Goal: Information Seeking & Learning: Learn about a topic

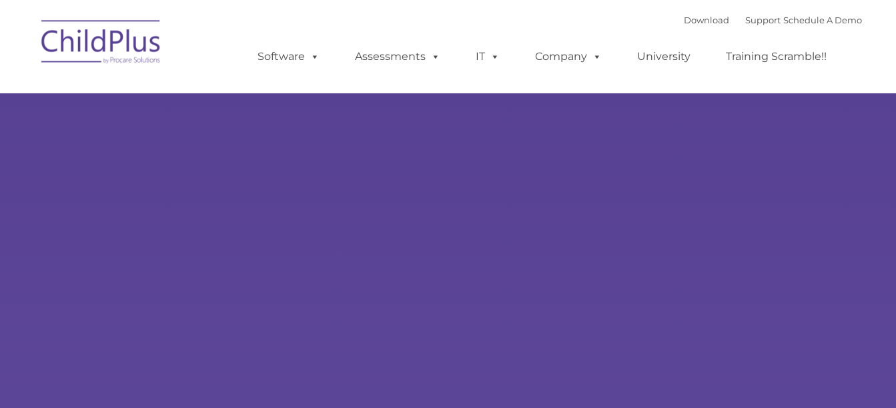
type input ""
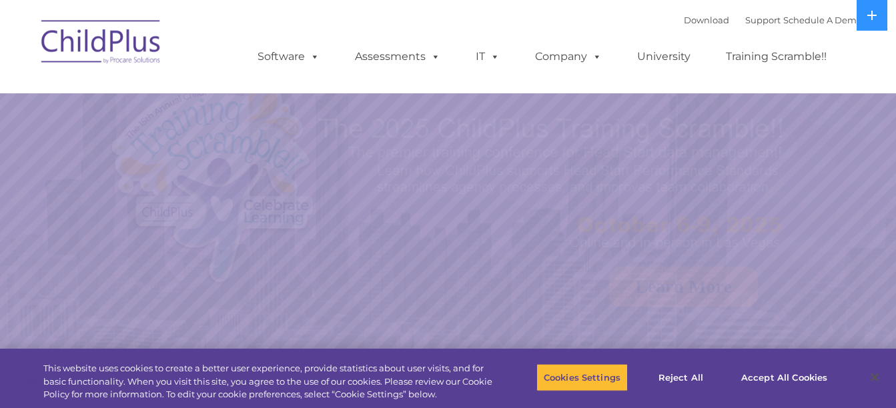
select select "MEDIUM"
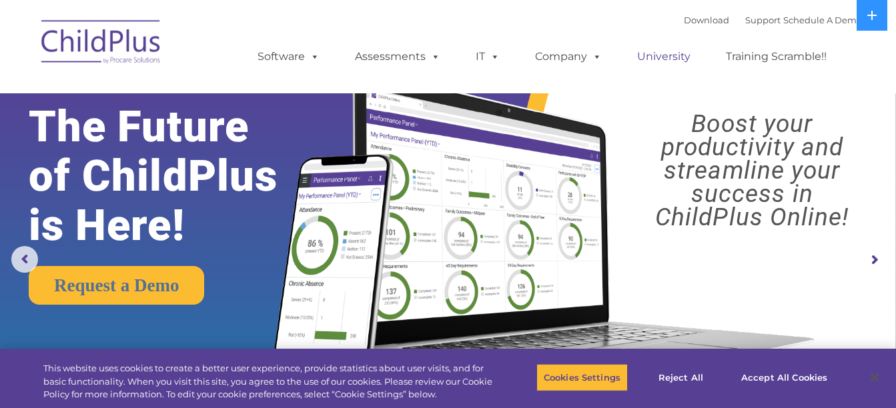
click at [671, 55] on link "University" at bounding box center [664, 56] width 80 height 27
click at [784, 60] on link "Training Scramble!!" at bounding box center [776, 56] width 127 height 27
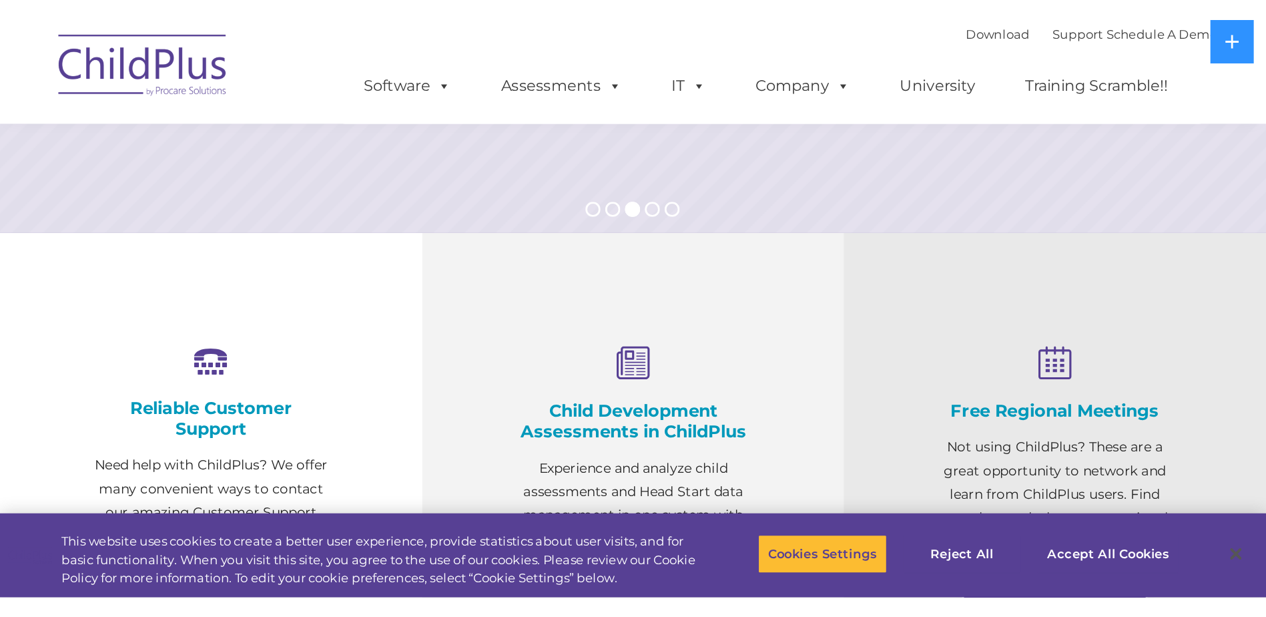
scroll to position [415, 0]
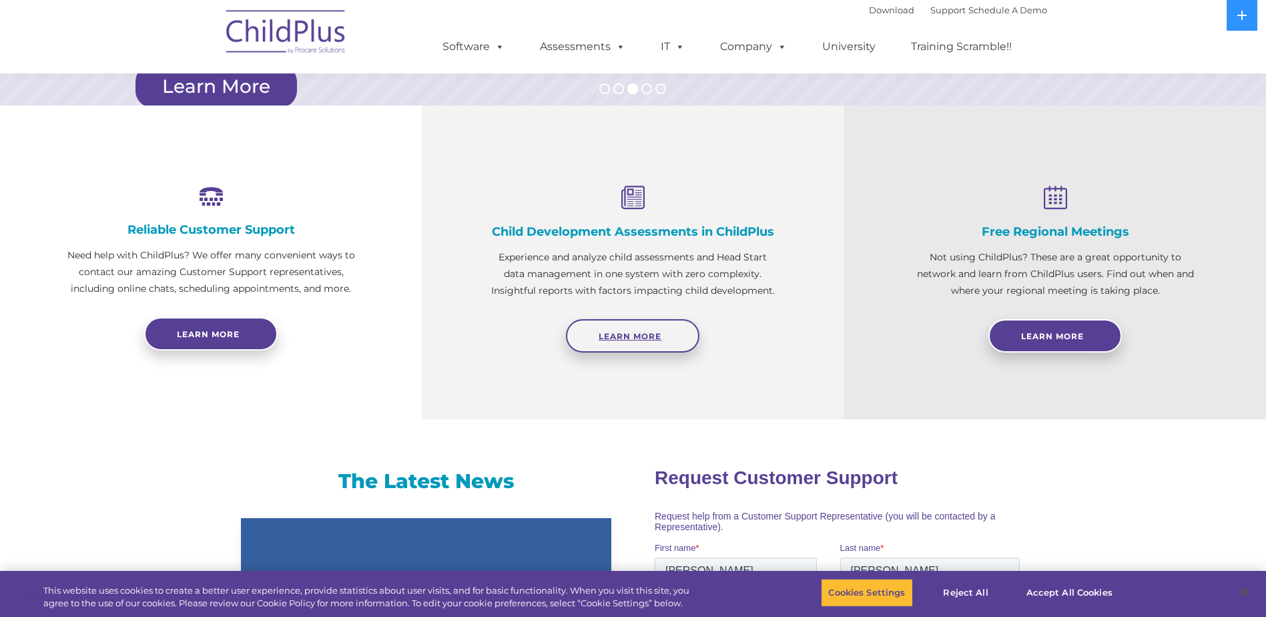
click at [634, 340] on span "Learn More" at bounding box center [630, 336] width 63 height 10
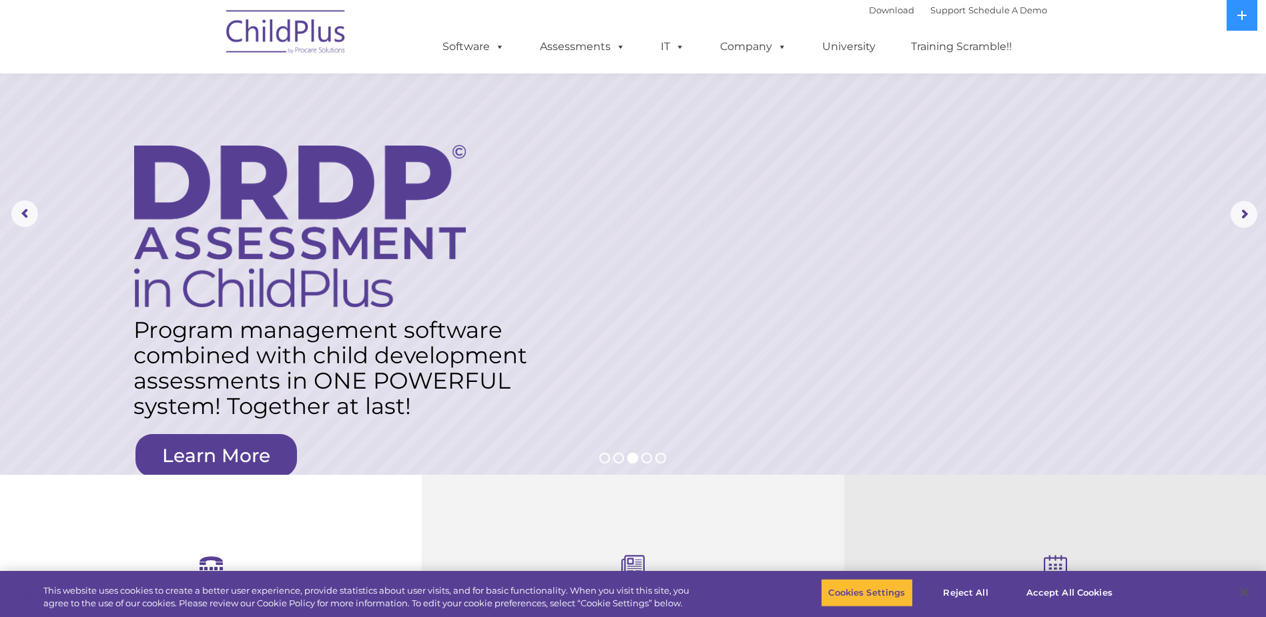
scroll to position [0, 0]
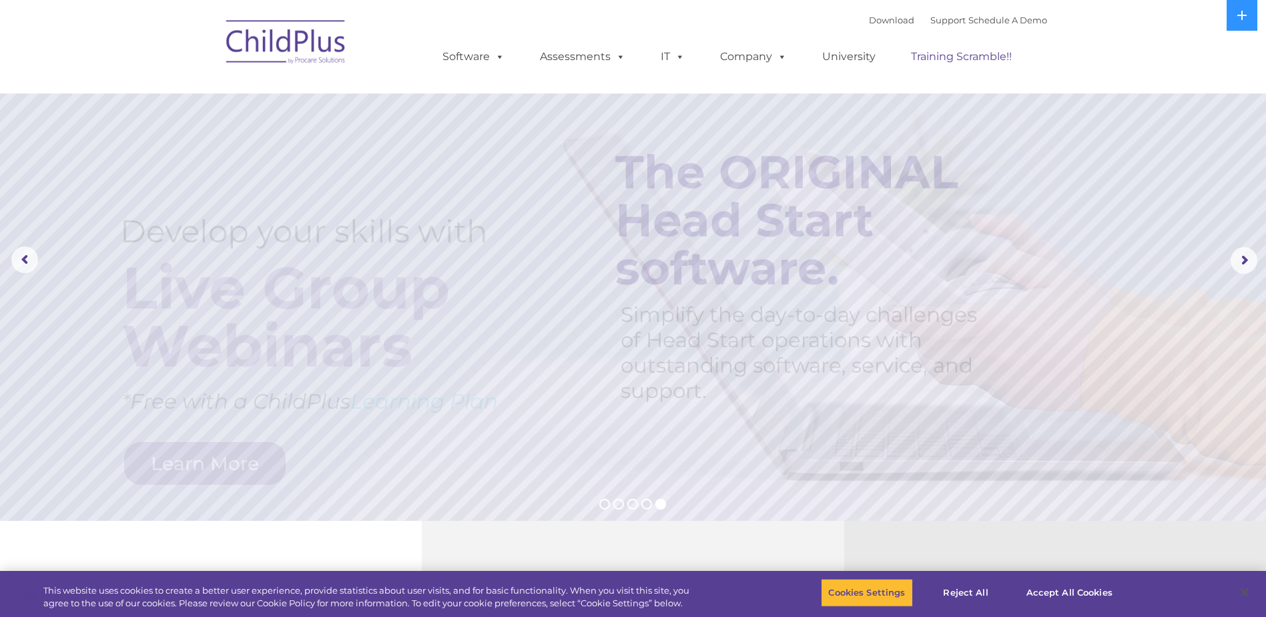
click at [896, 64] on link "Training Scramble!!" at bounding box center [961, 56] width 127 height 27
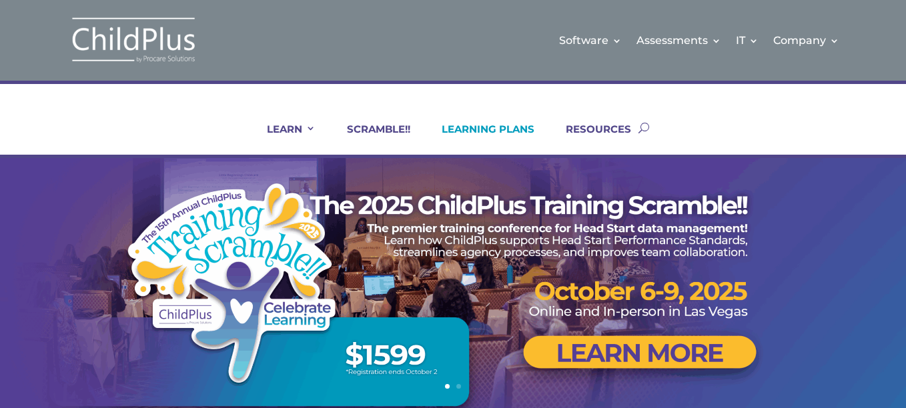
click at [484, 135] on link "LEARNING PLANS" at bounding box center [479, 139] width 109 height 32
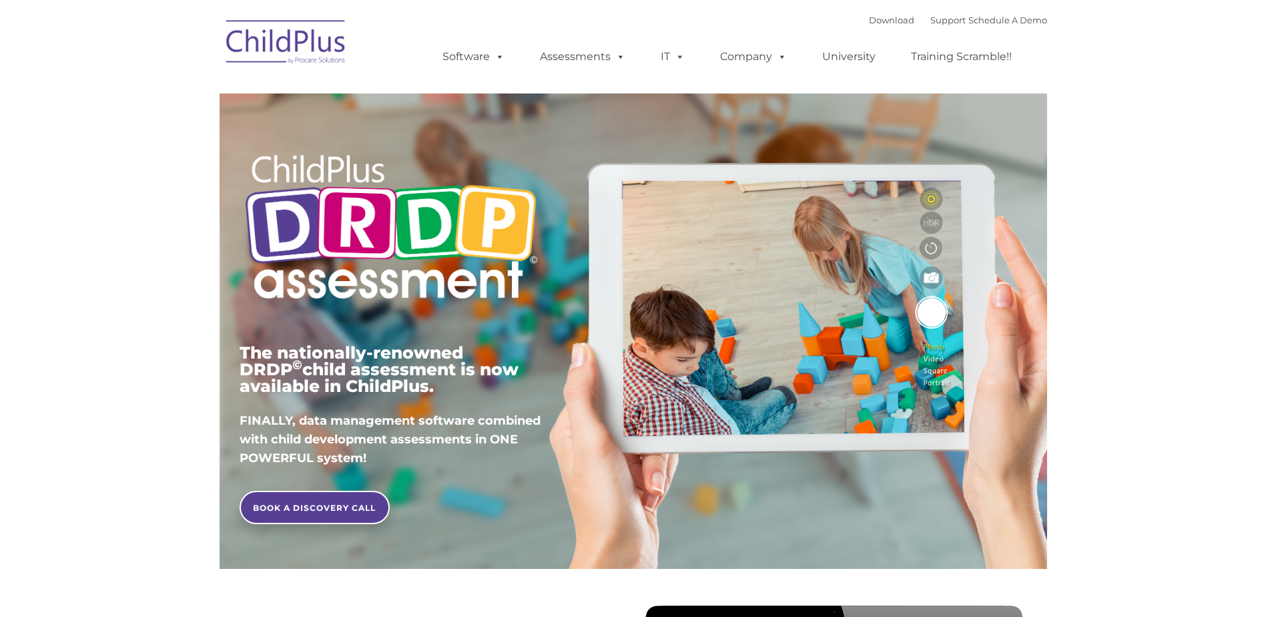
type input ""
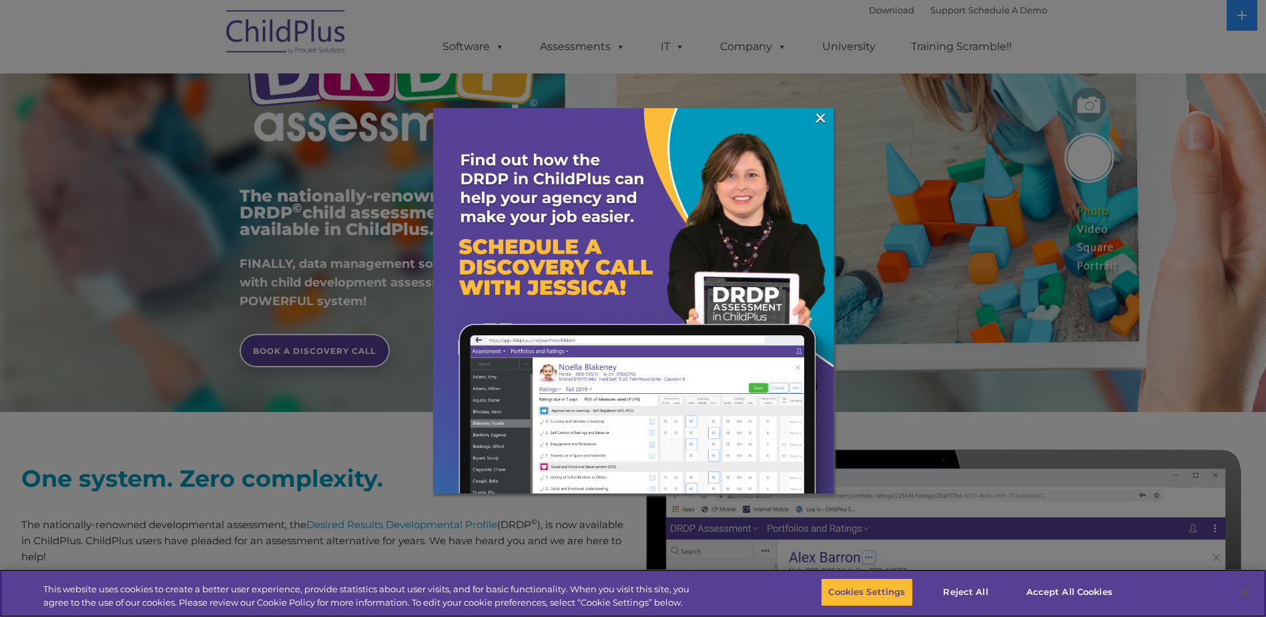
scroll to position [145, 0]
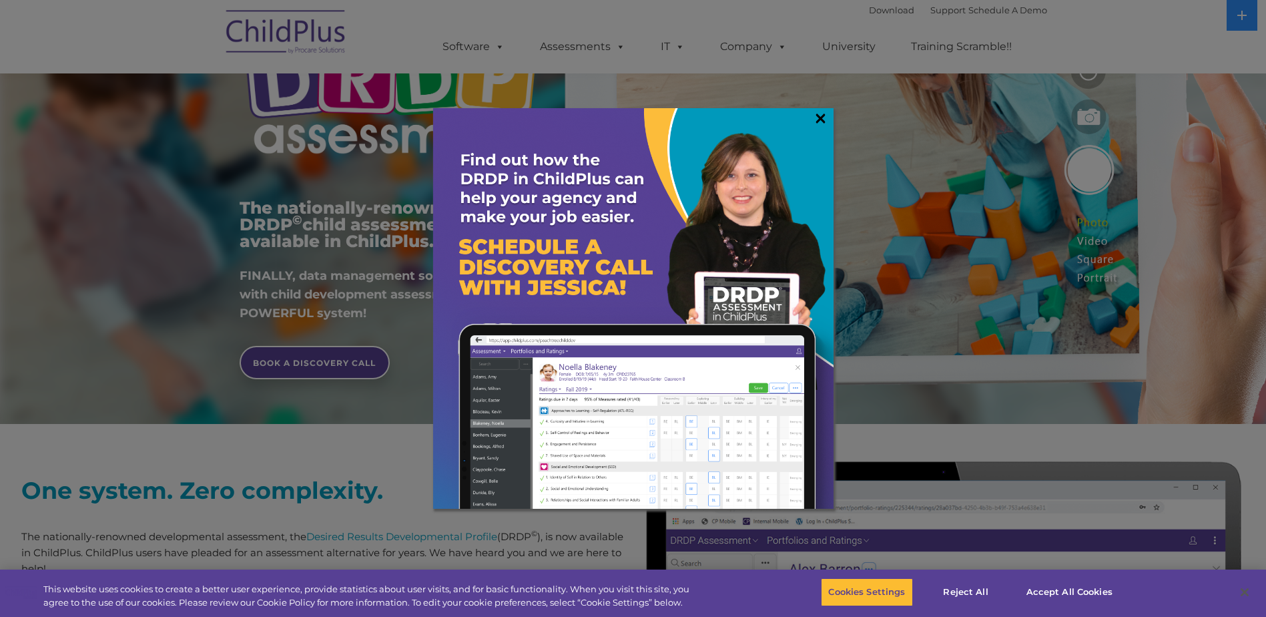
click at [817, 123] on link "×" at bounding box center [820, 117] width 15 height 13
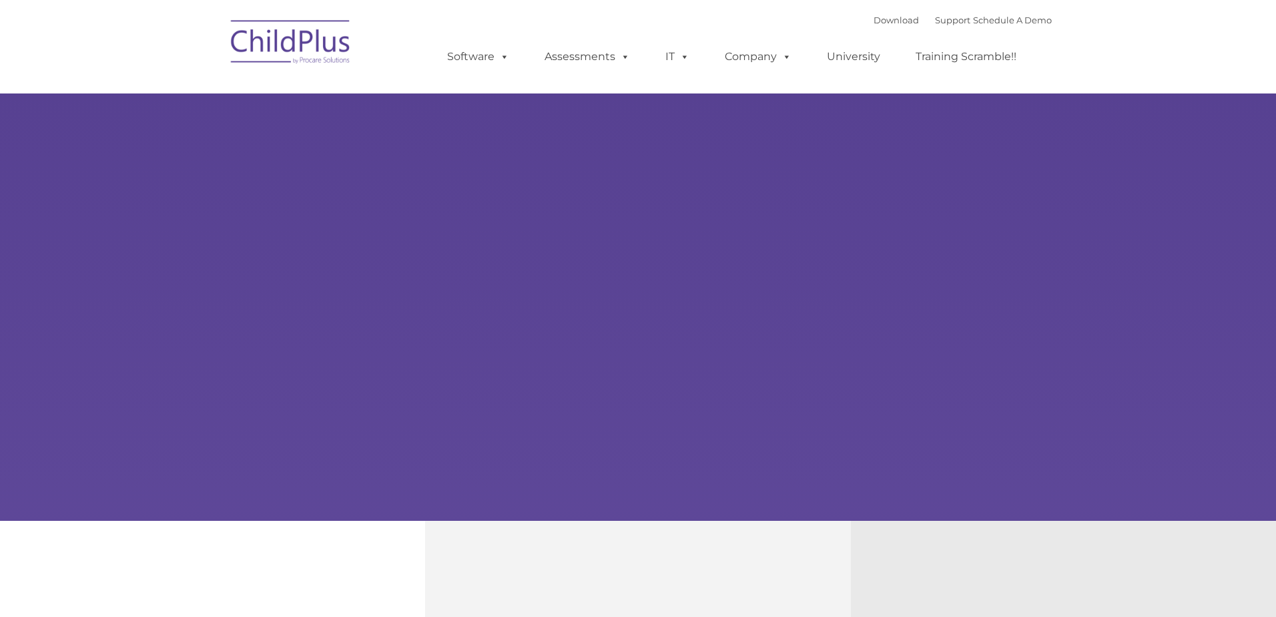
type input ""
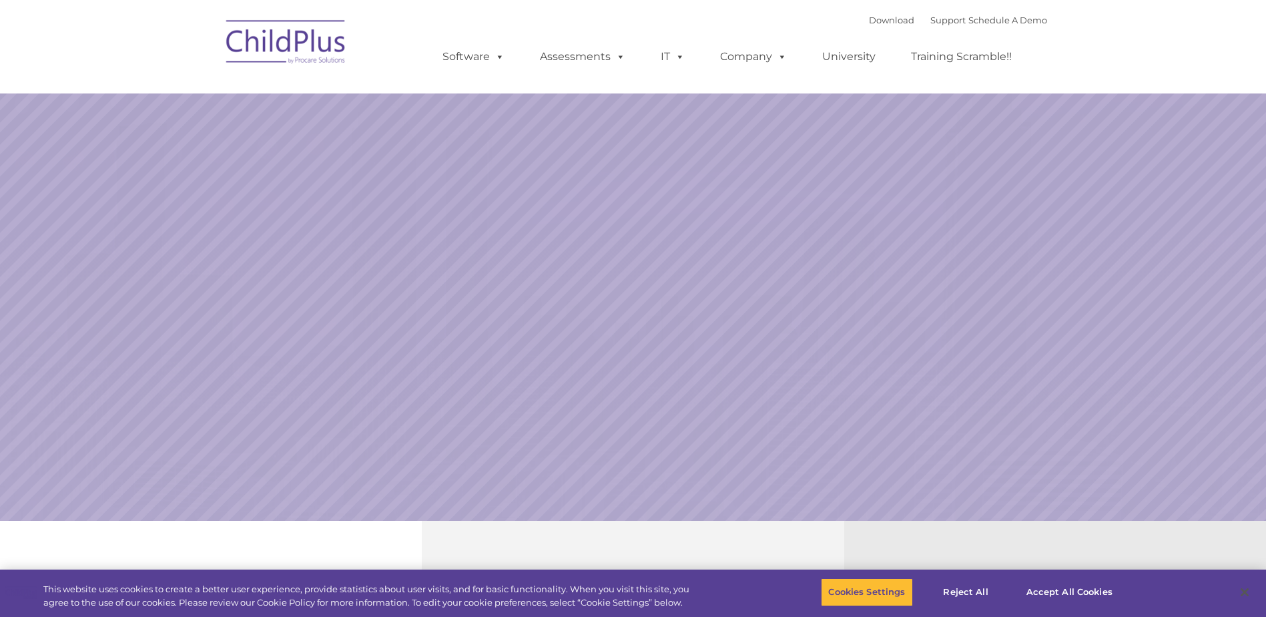
select select "MEDIUM"
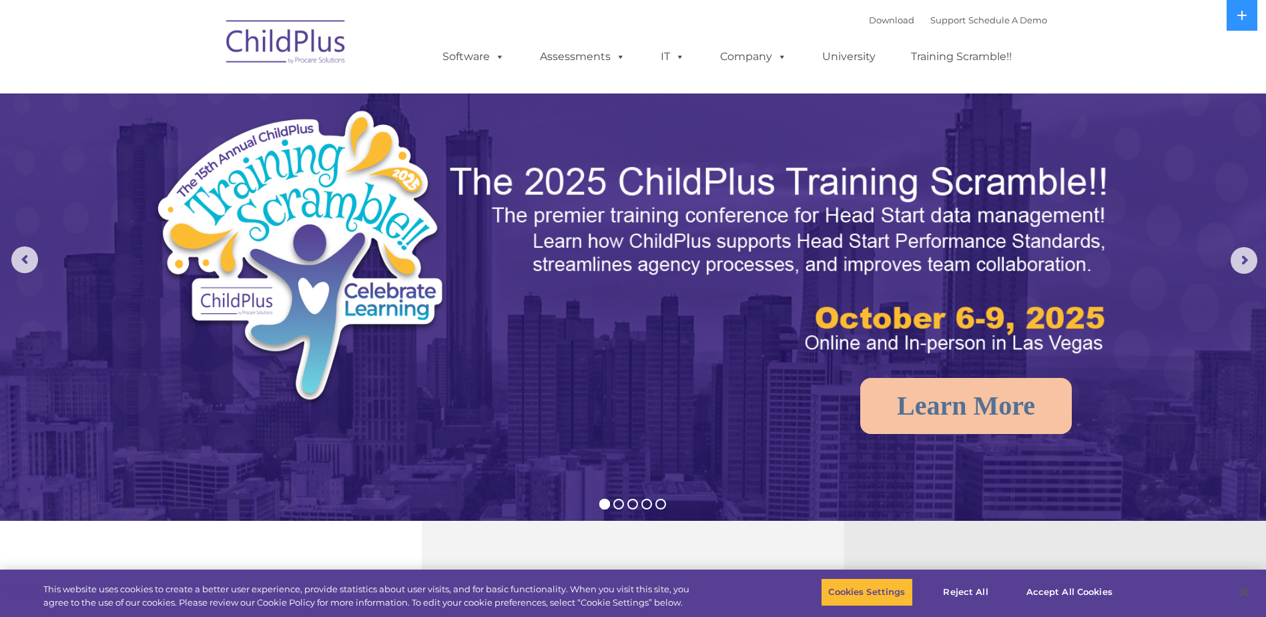
click at [292, 33] on img at bounding box center [286, 44] width 133 height 67
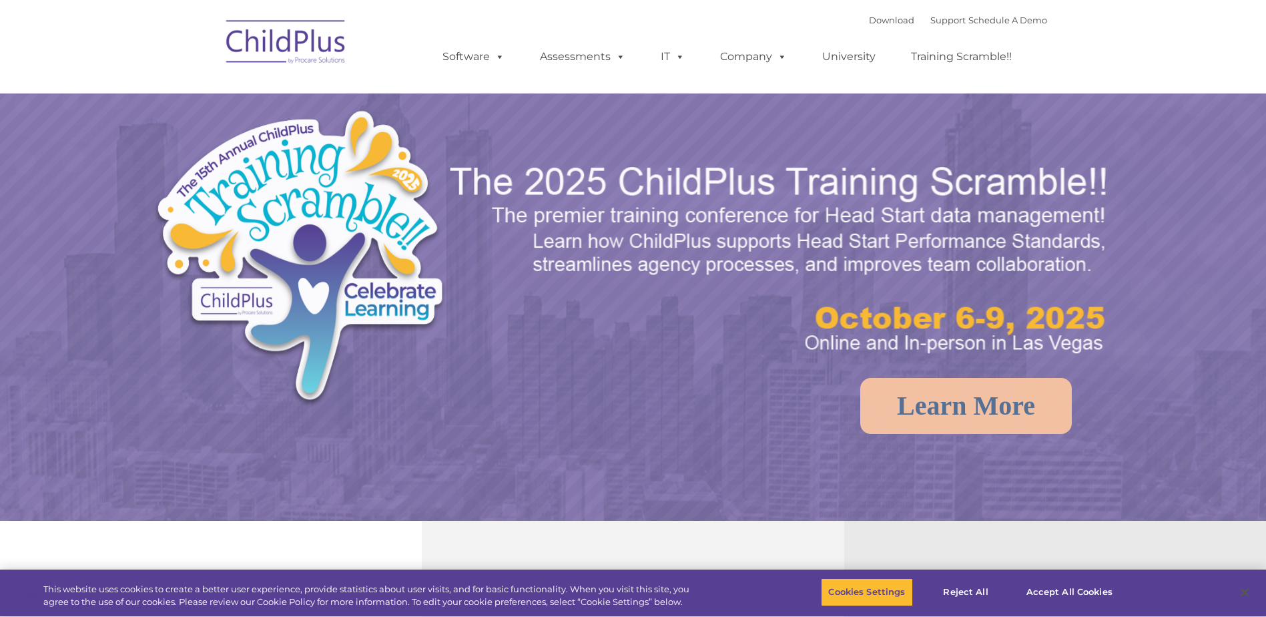
select select "MEDIUM"
